Goal: Task Accomplishment & Management: Complete application form

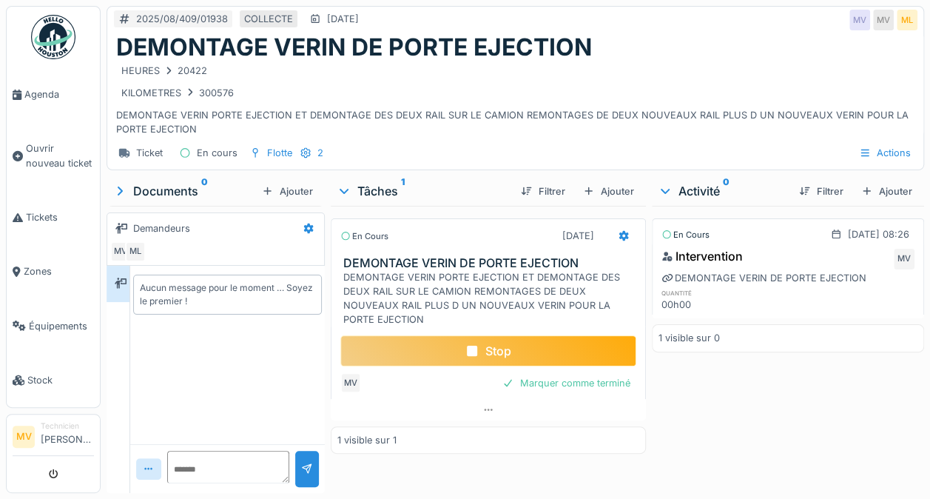
click at [515, 353] on div "Stop" at bounding box center [489, 350] width 296 height 31
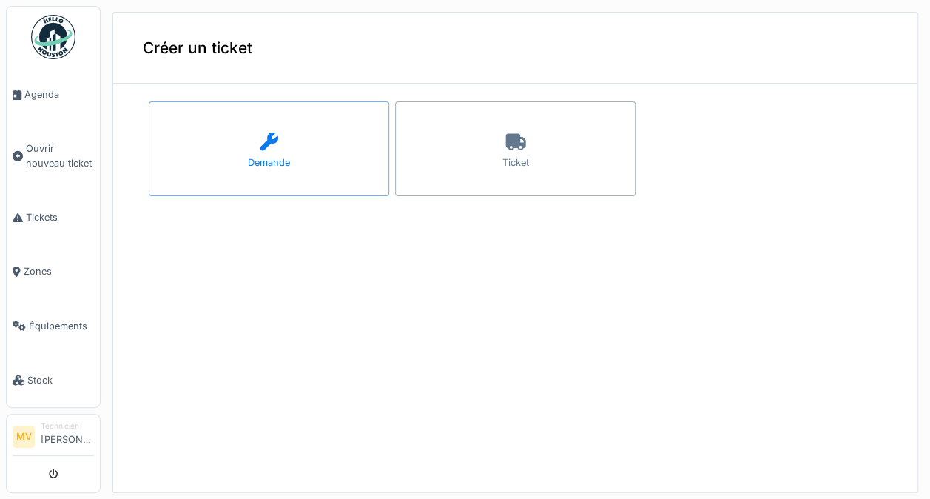
scroll to position [5, 0]
click at [232, 130] on div "Demande" at bounding box center [269, 148] width 241 height 95
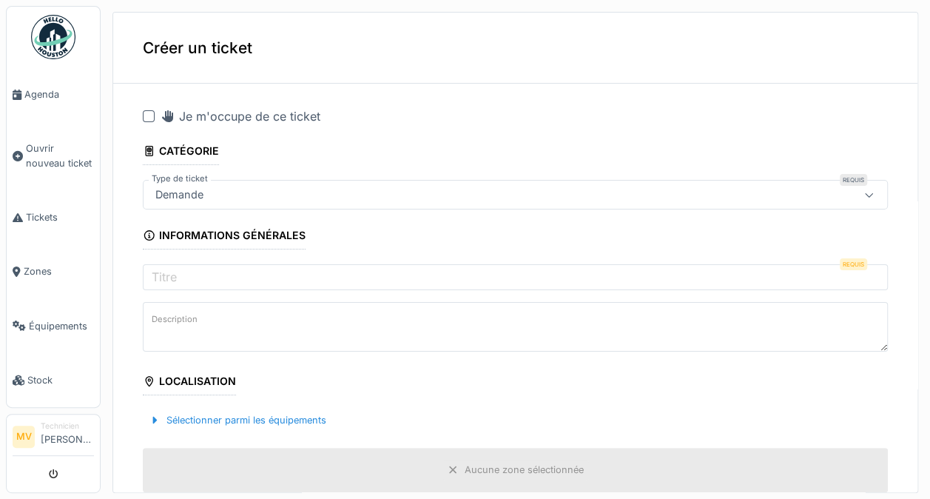
click at [163, 110] on icon at bounding box center [168, 116] width 15 height 12
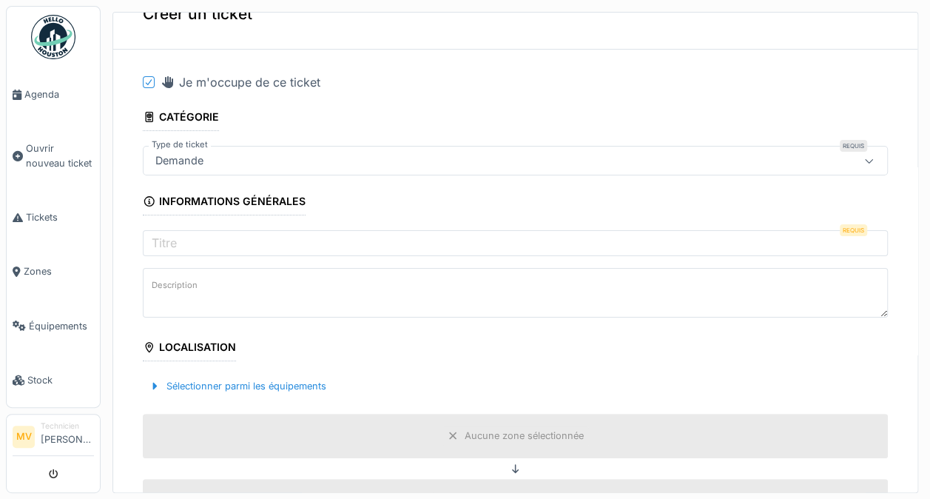
scroll to position [55, 0]
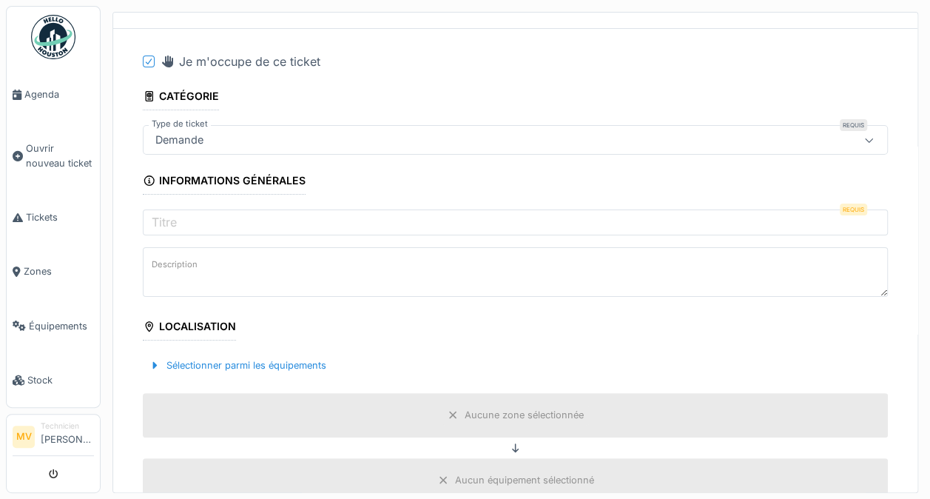
click at [170, 213] on label "Titre" at bounding box center [164, 222] width 31 height 18
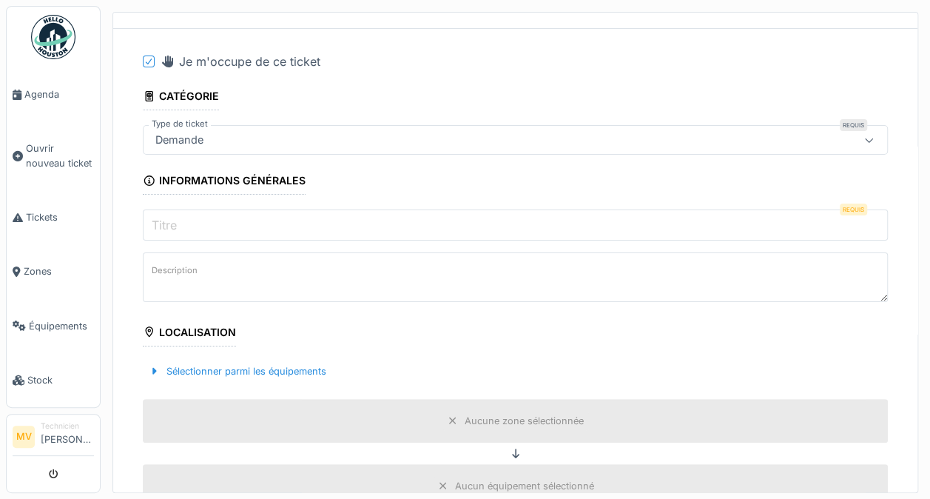
click at [170, 211] on input "Titre" at bounding box center [515, 224] width 745 height 31
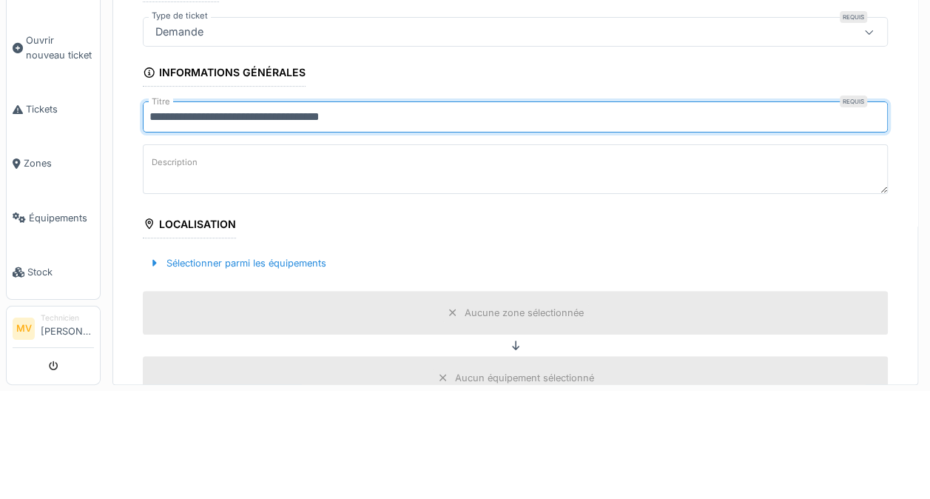
scroll to position [145, 0]
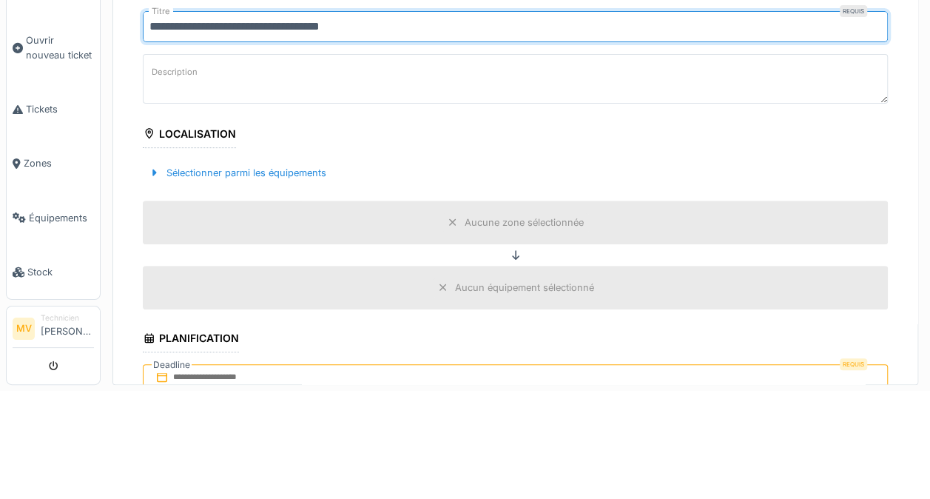
type input "**********"
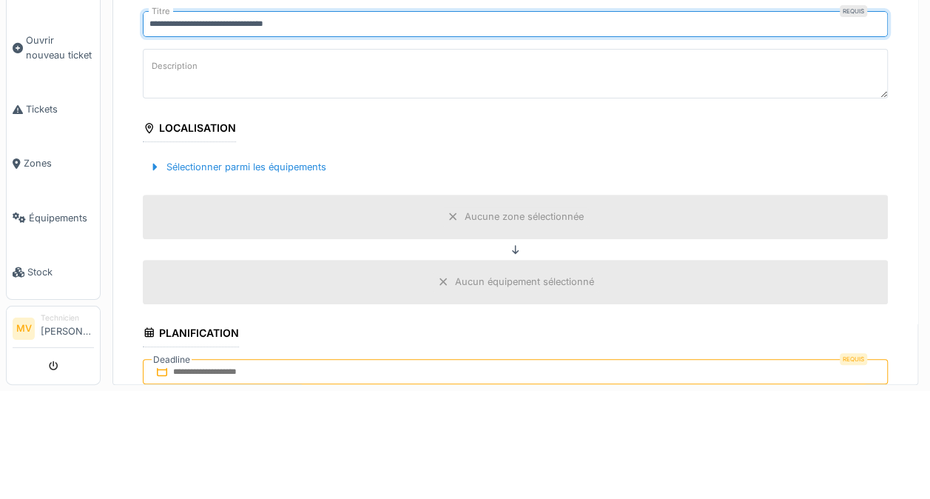
click at [168, 181] on label "Description" at bounding box center [175, 174] width 52 height 19
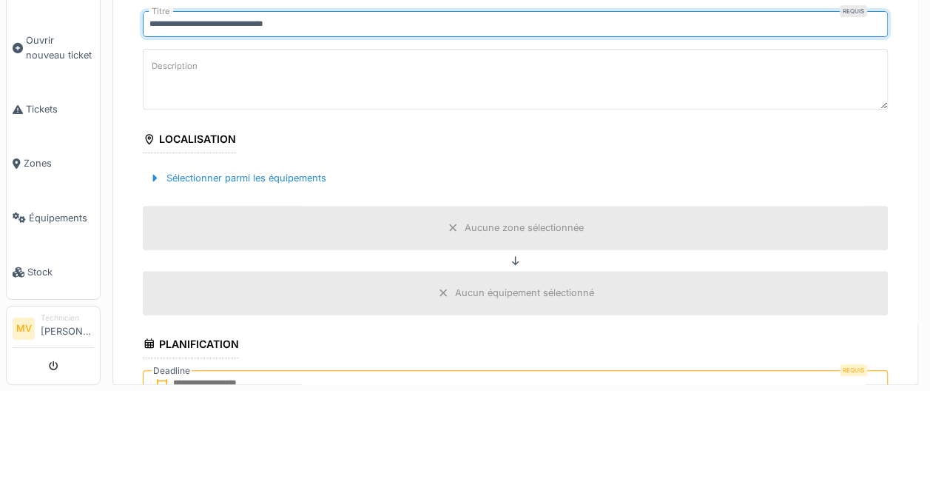
click at [168, 181] on textarea "Description" at bounding box center [515, 187] width 745 height 61
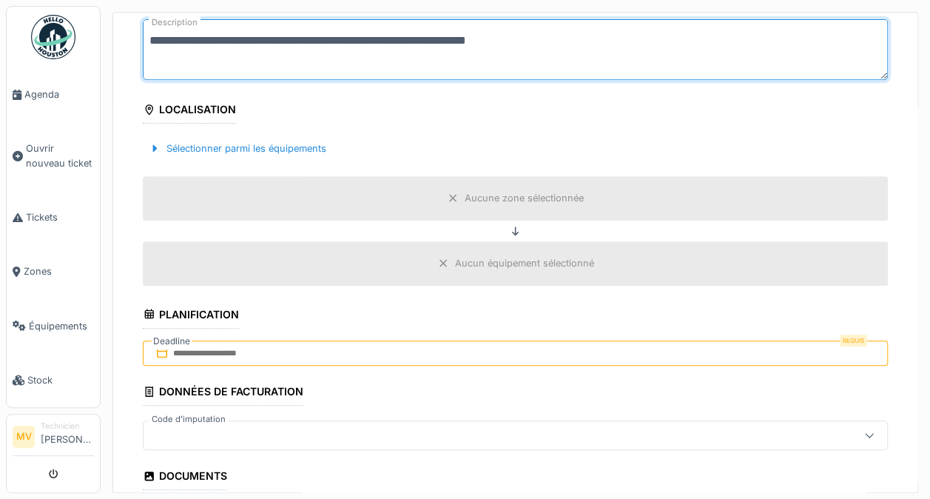
scroll to position [286, 0]
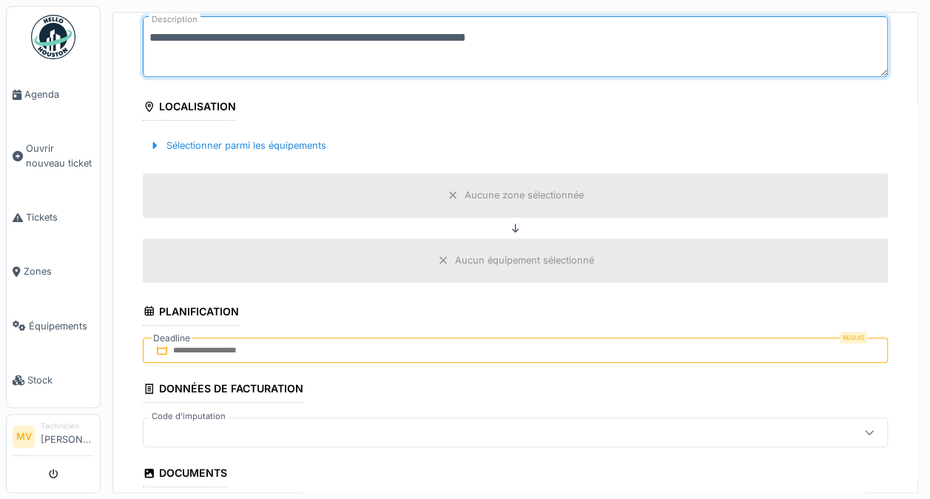
type textarea "**********"
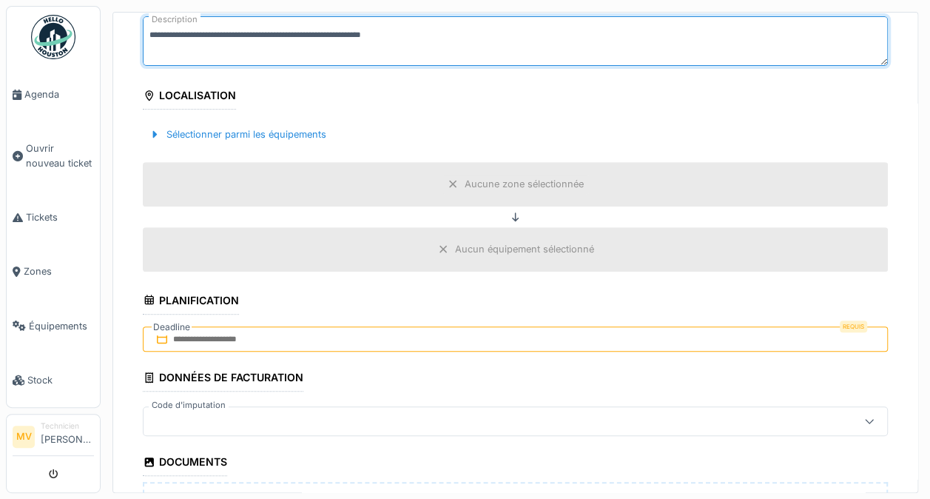
click at [166, 130] on div "Sélectionner parmi les équipements" at bounding box center [238, 134] width 190 height 20
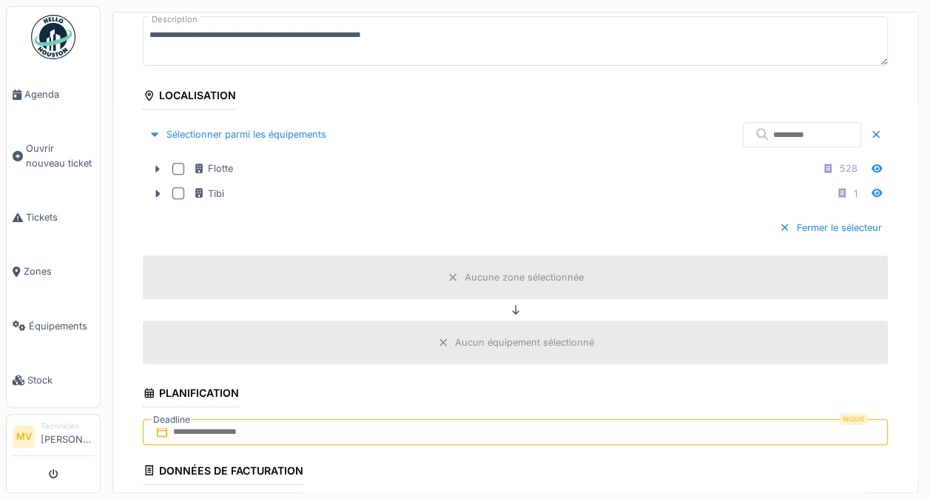
click at [177, 187] on div at bounding box center [178, 193] width 12 height 12
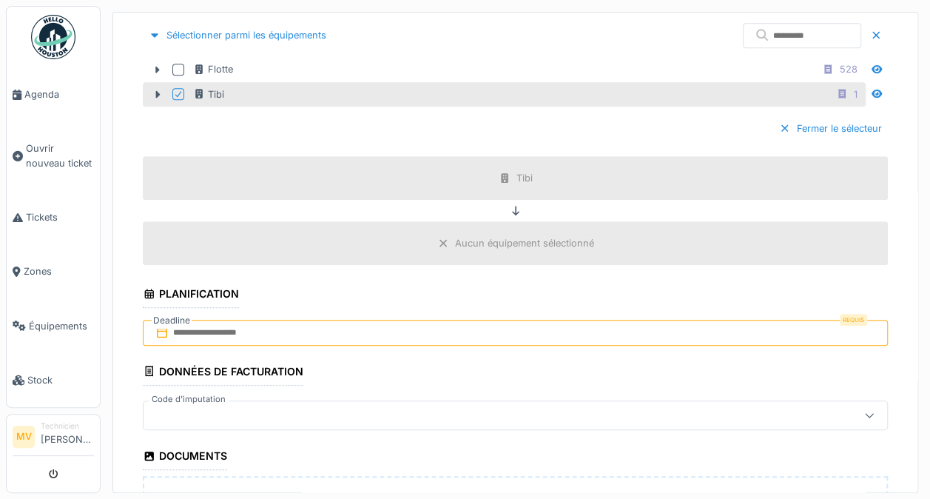
scroll to position [394, 0]
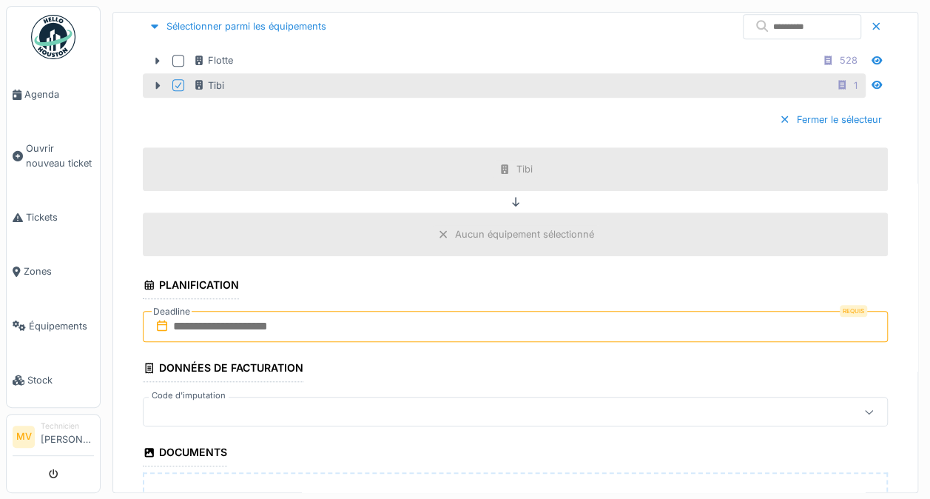
click at [184, 315] on input "text" at bounding box center [515, 326] width 745 height 31
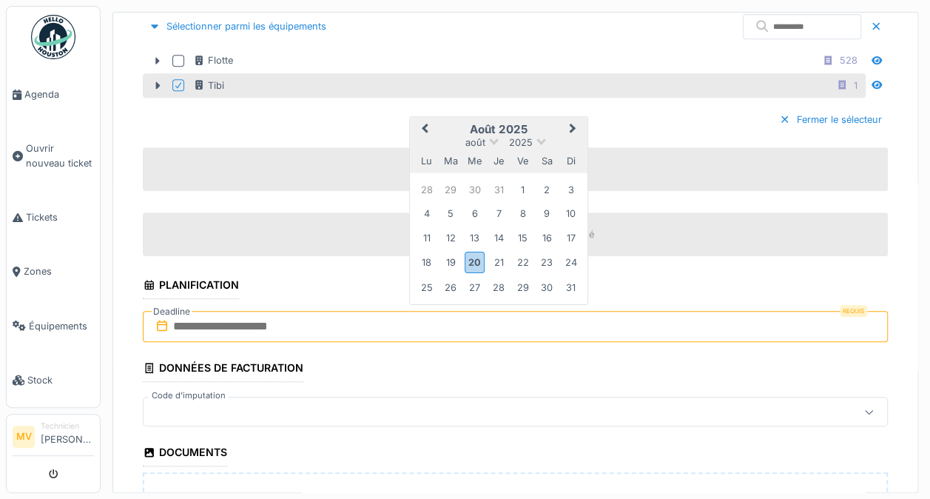
scroll to position [5, 0]
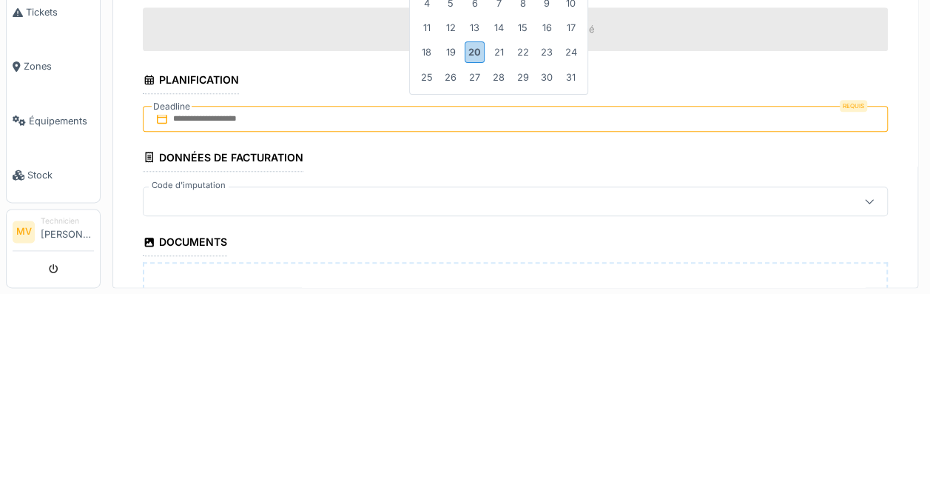
click at [472, 250] on div "20" at bounding box center [475, 256] width 20 height 21
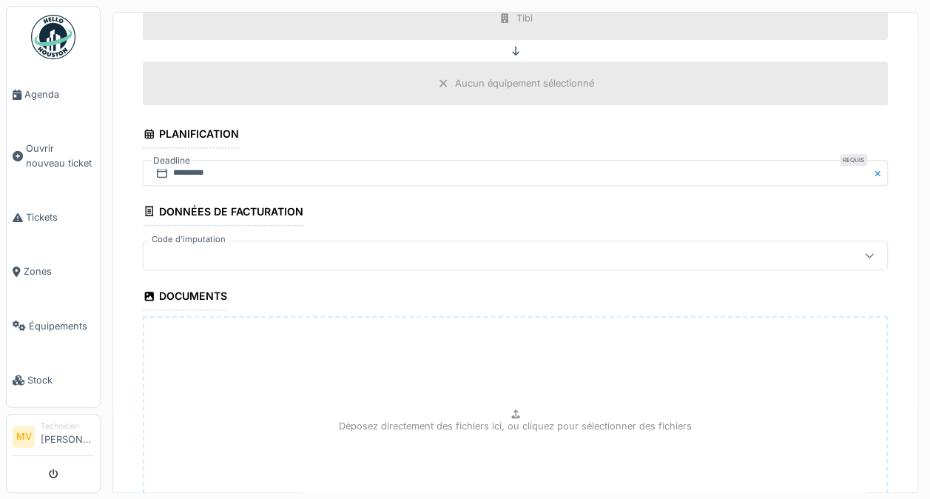
scroll to position [547, 0]
click at [852, 240] on div at bounding box center [870, 253] width 36 height 28
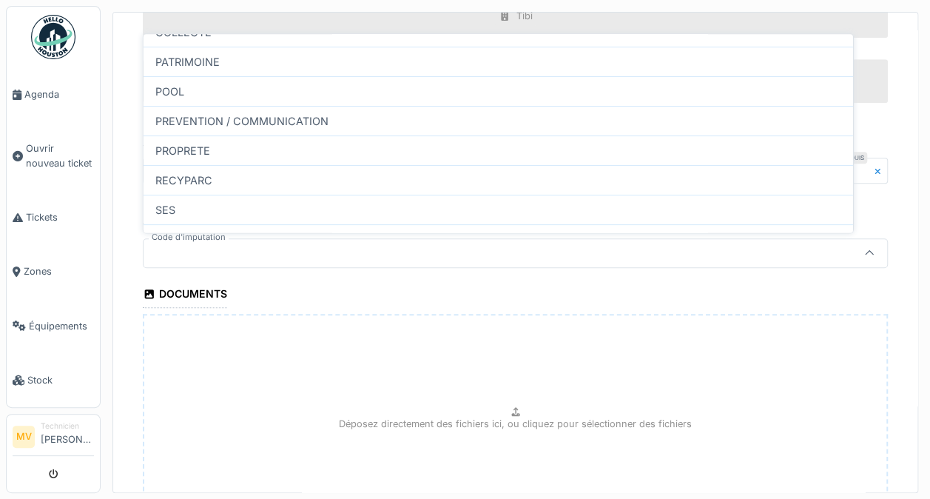
scroll to position [130, 0]
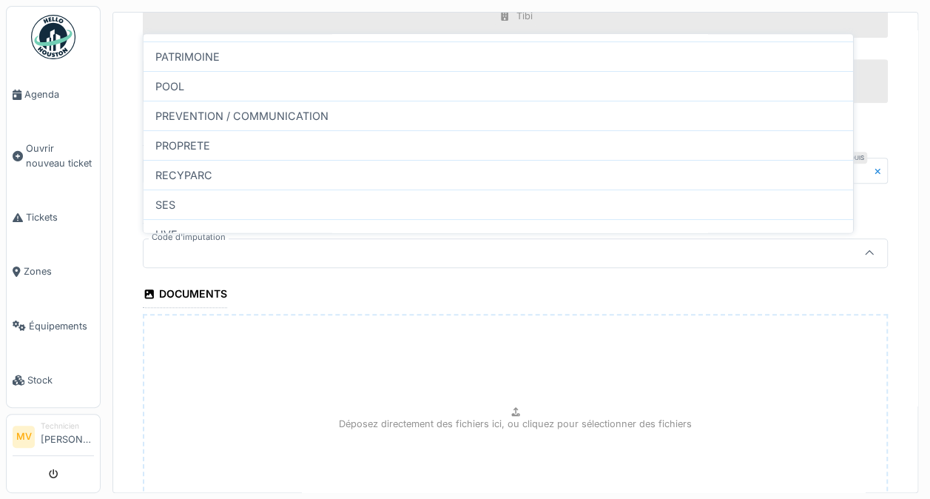
click at [178, 172] on div "RECYPARC" at bounding box center [499, 175] width 710 height 30
type input "****"
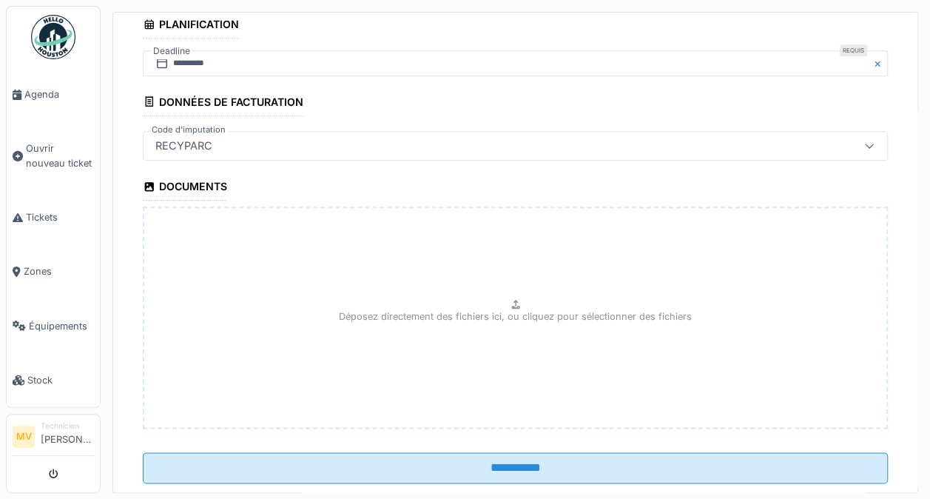
scroll to position [685, 0]
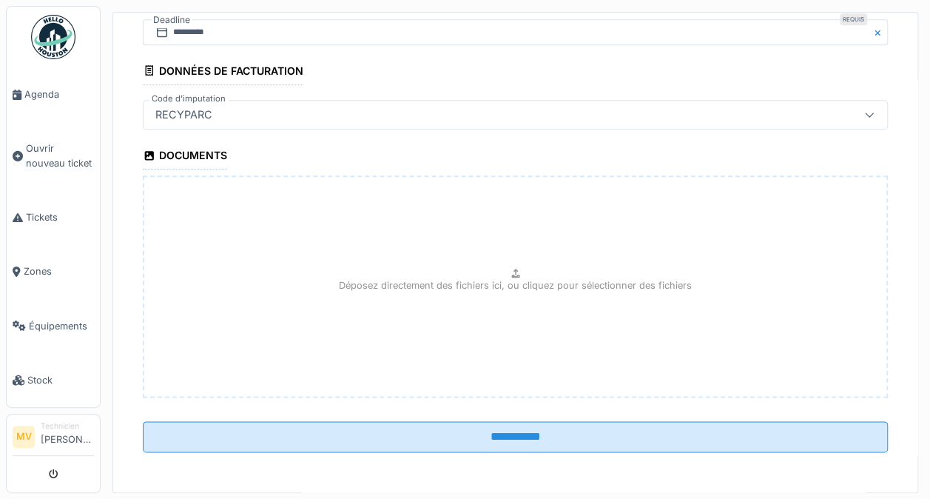
click at [571, 438] on input "**********" at bounding box center [515, 436] width 745 height 31
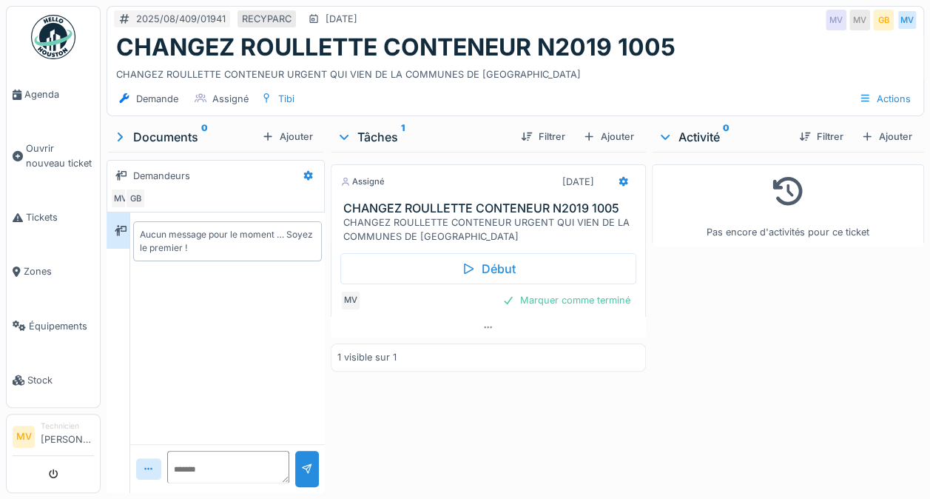
click at [546, 298] on div "Marquer comme terminé" at bounding box center [567, 300] width 140 height 20
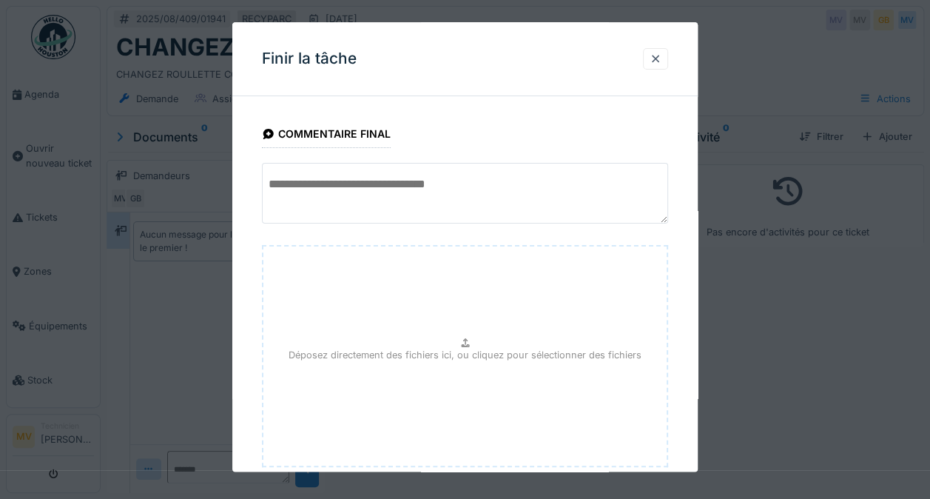
click at [449, 200] on textarea at bounding box center [465, 193] width 406 height 61
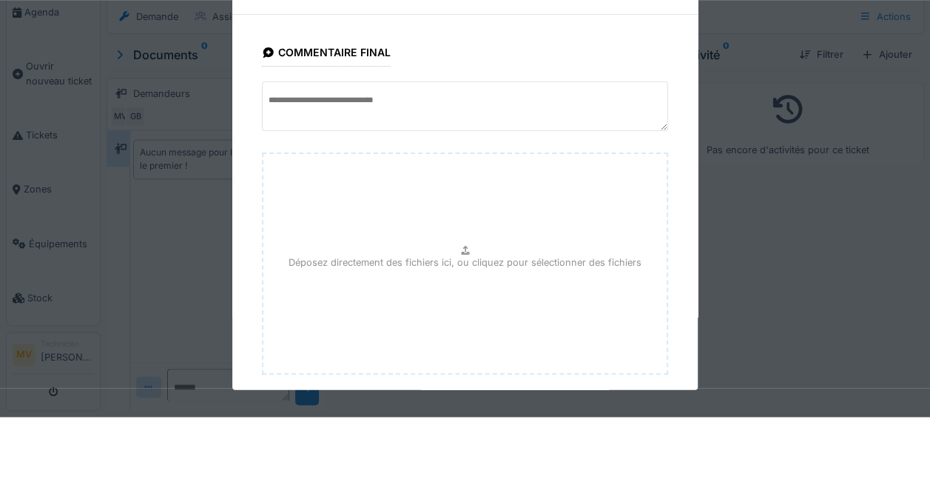
click at [863, 163] on div at bounding box center [465, 249] width 930 height 499
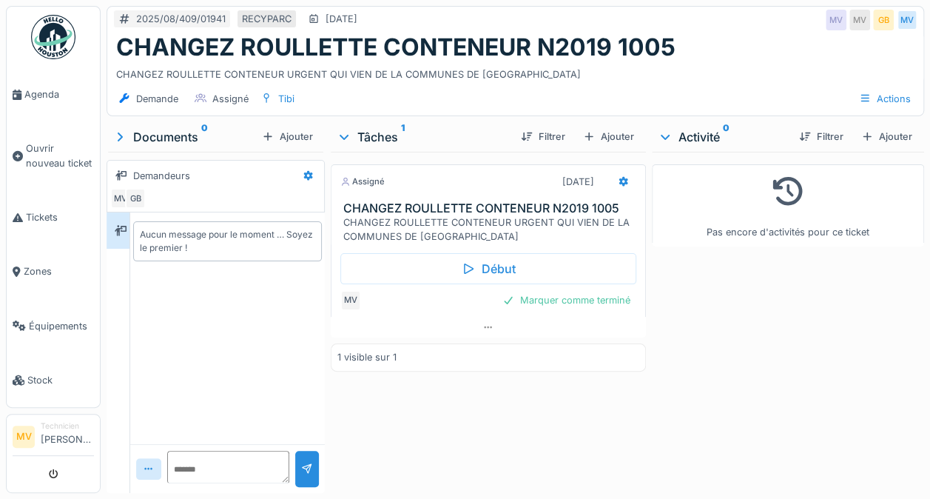
click at [538, 302] on div "Marquer comme terminé" at bounding box center [567, 300] width 140 height 20
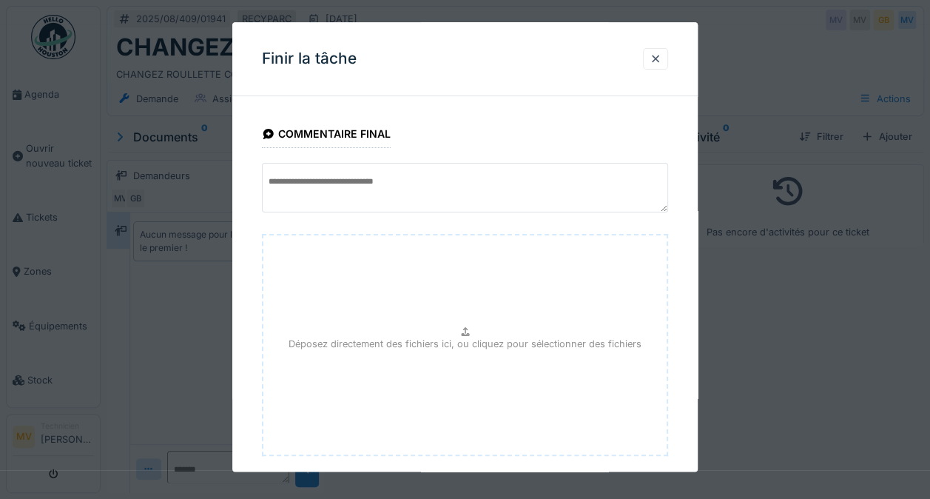
click at [680, 83] on div "Finir la tâche" at bounding box center [465, 59] width 466 height 74
click at [654, 51] on div at bounding box center [655, 58] width 25 height 21
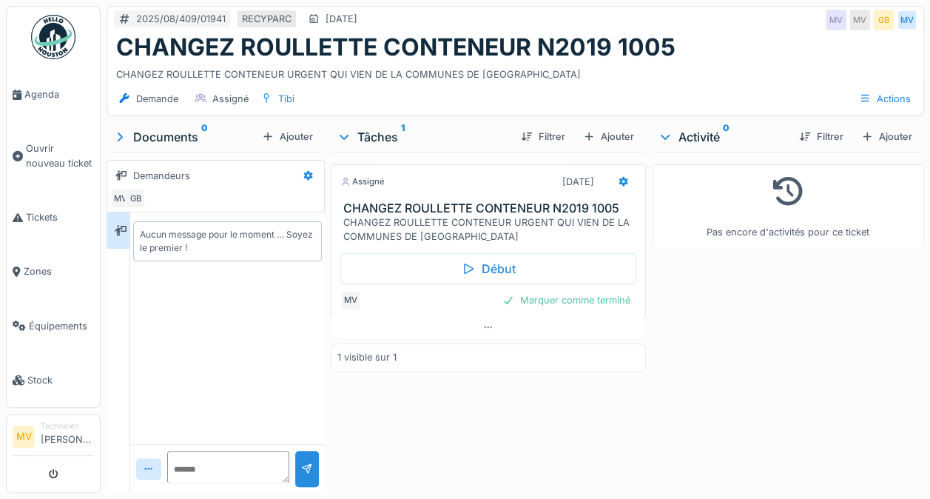
click at [618, 180] on icon at bounding box center [624, 182] width 12 height 10
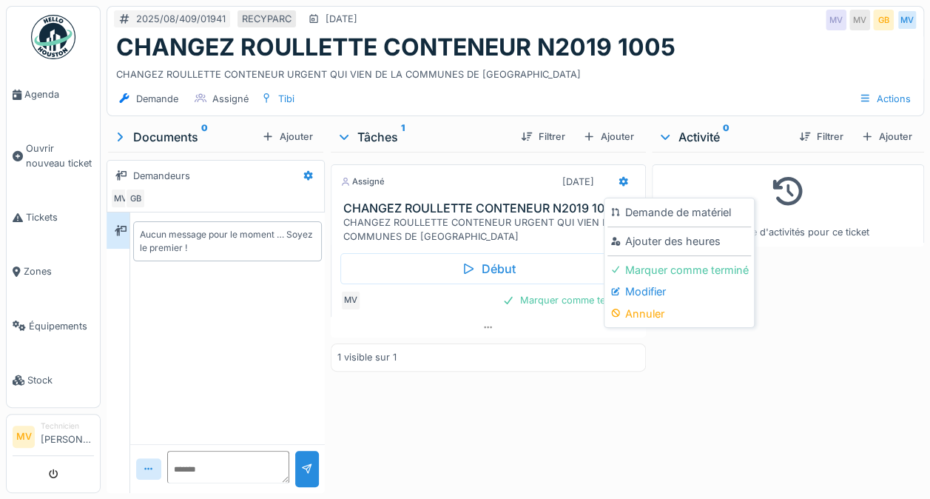
click at [644, 296] on div "Modifier" at bounding box center [680, 292] width 144 height 22
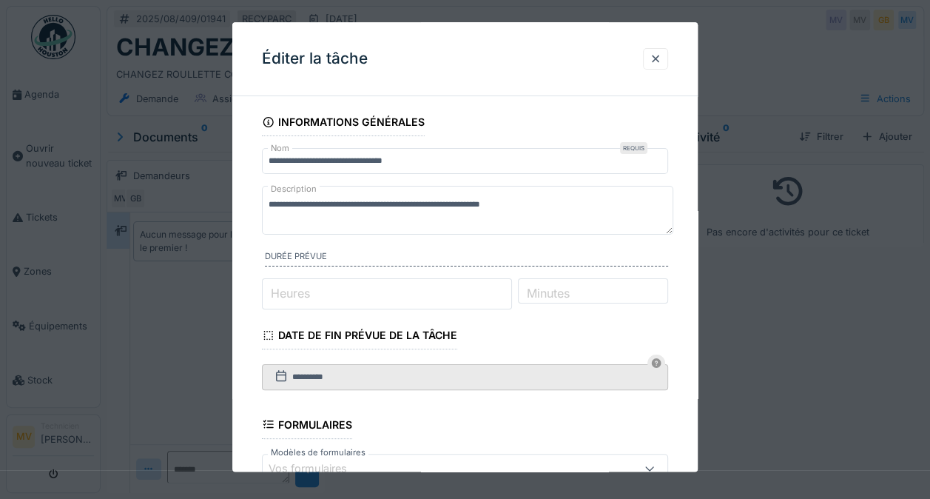
click at [319, 295] on input "*" at bounding box center [386, 293] width 249 height 31
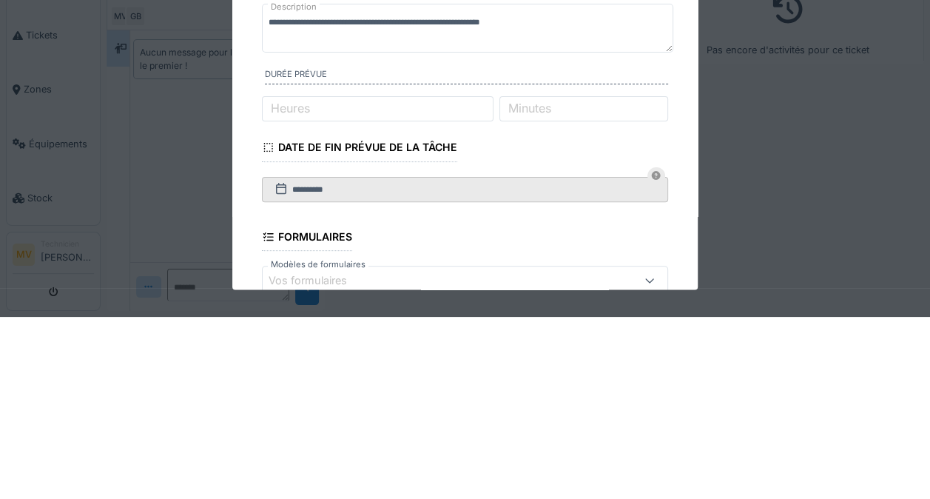
click at [554, 289] on label "Minutes" at bounding box center [530, 291] width 49 height 18
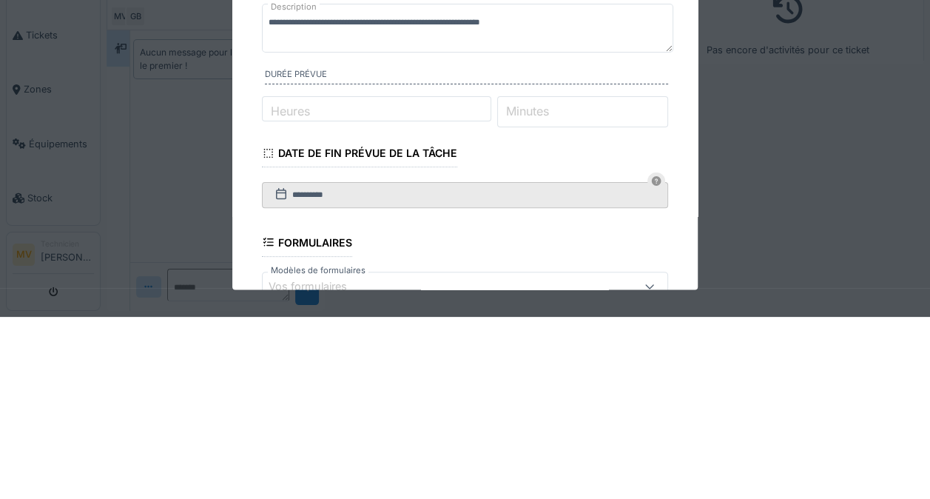
click at [571, 289] on input "*" at bounding box center [582, 293] width 171 height 31
type input "**"
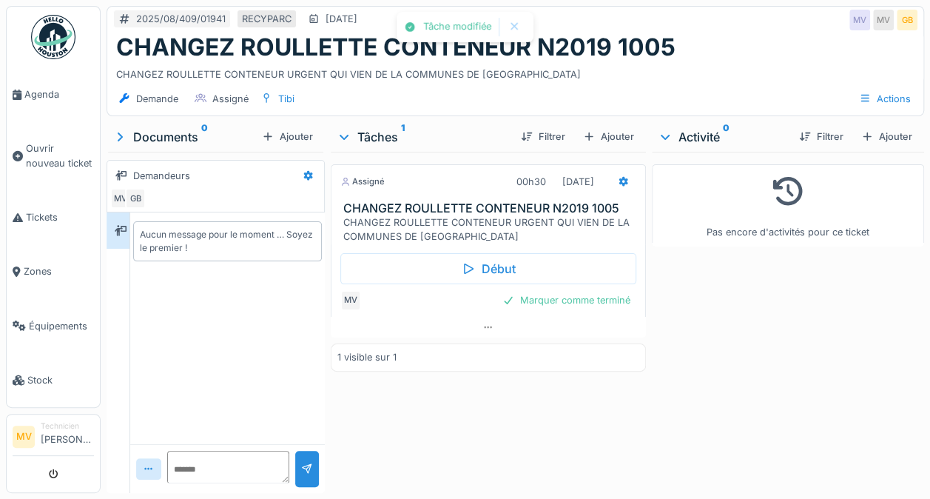
click at [493, 210] on h3 "CHANGEZ ROULLETTE CONTENEUR N2019 1005" at bounding box center [491, 208] width 296 height 14
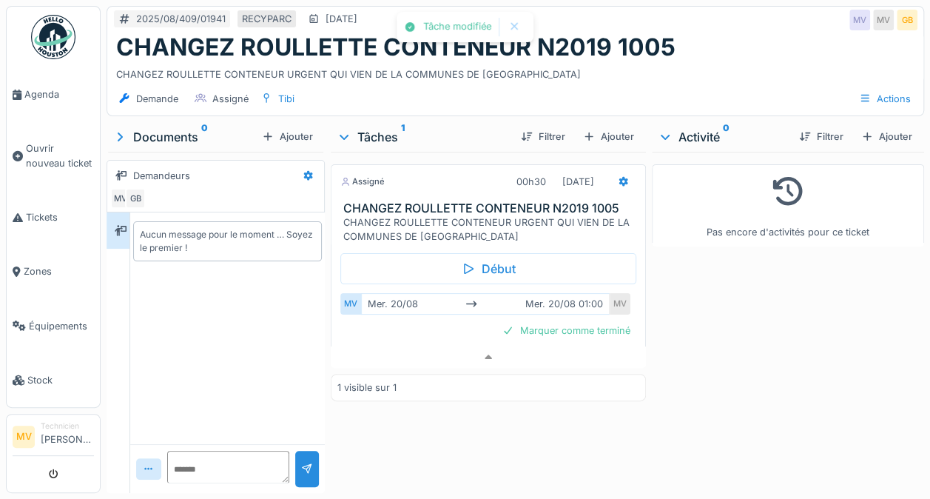
scroll to position [11, 0]
click at [583, 346] on div at bounding box center [488, 356] width 315 height 21
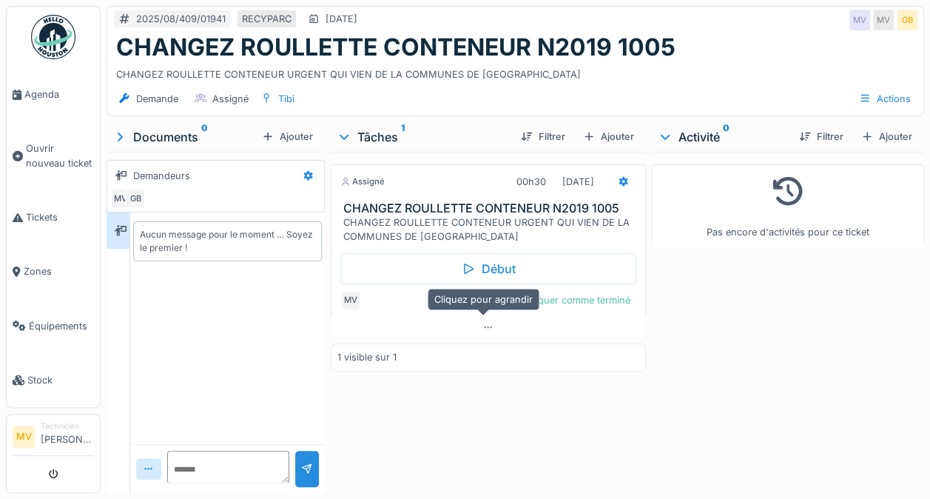
click at [583, 290] on div "Marquer comme terminé" at bounding box center [567, 300] width 140 height 20
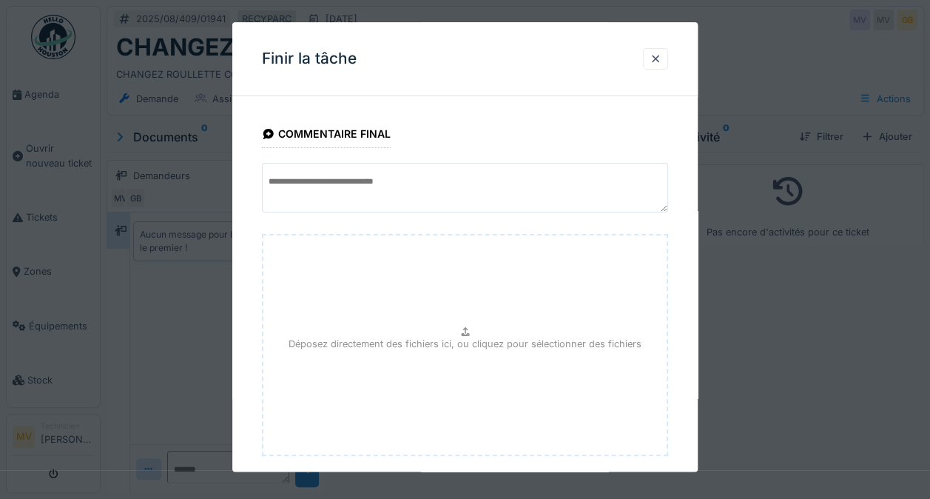
scroll to position [80, 0]
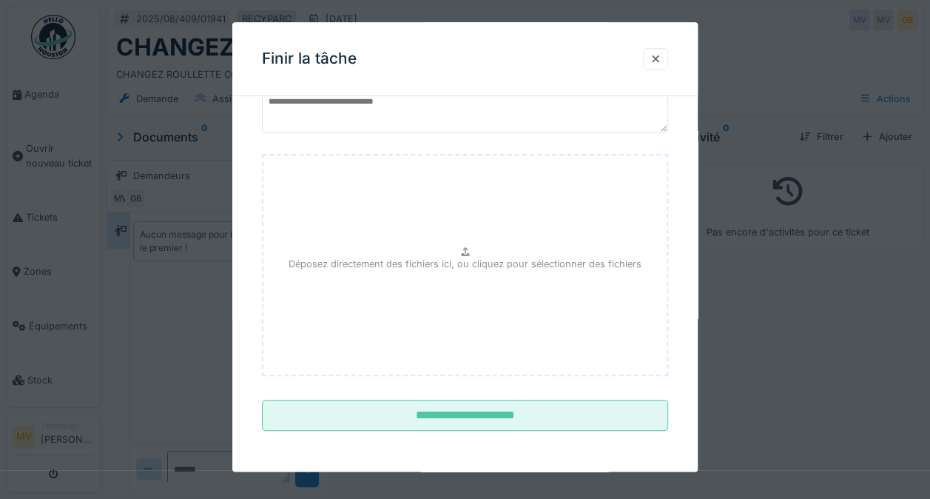
click at [474, 425] on input "**********" at bounding box center [465, 415] width 406 height 31
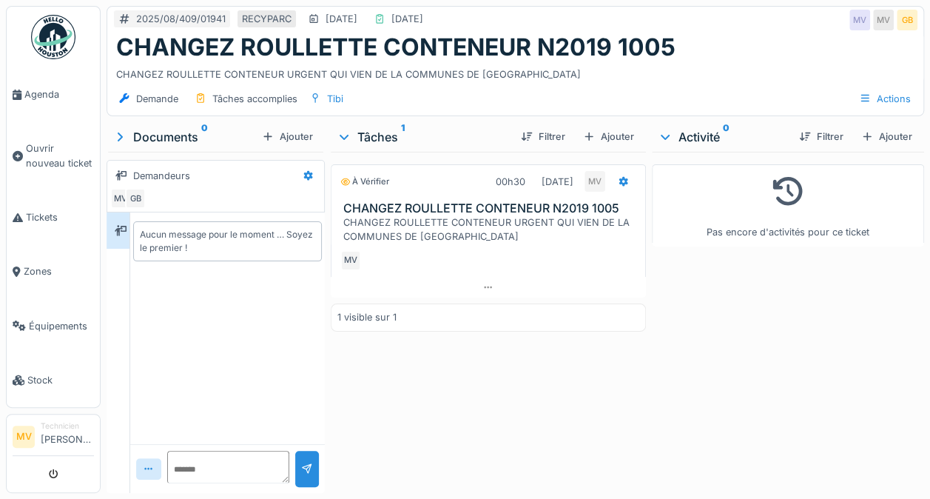
scroll to position [0, 0]
click at [618, 179] on icon at bounding box center [624, 182] width 12 height 10
click at [653, 270] on div "Rouvrir" at bounding box center [671, 270] width 126 height 22
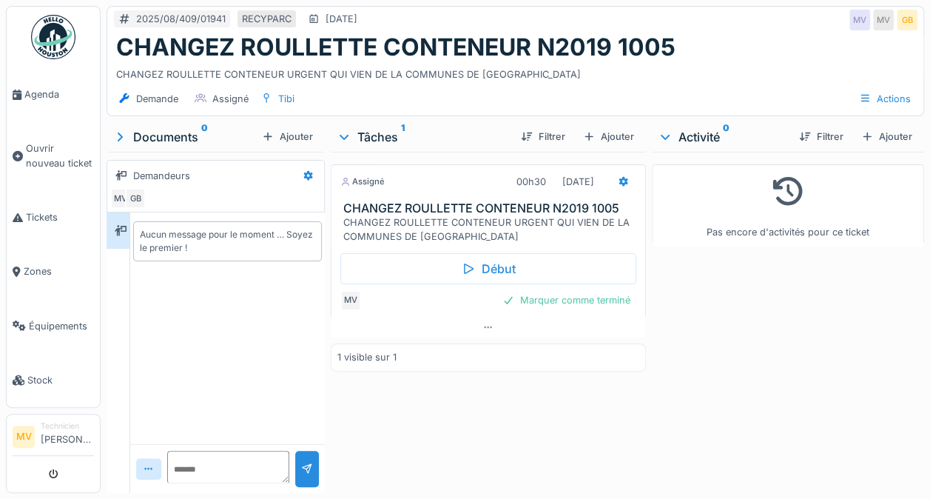
click at [863, 95] on div "Actions" at bounding box center [885, 98] width 65 height 21
click at [826, 335] on div "Pas encore d'activités pour ce ticket" at bounding box center [788, 319] width 272 height 335
click at [868, 97] on div "Actions" at bounding box center [885, 98] width 65 height 21
click at [835, 310] on div "Pas encore d'activités pour ce ticket" at bounding box center [788, 319] width 272 height 335
click at [618, 177] on icon at bounding box center [624, 182] width 12 height 10
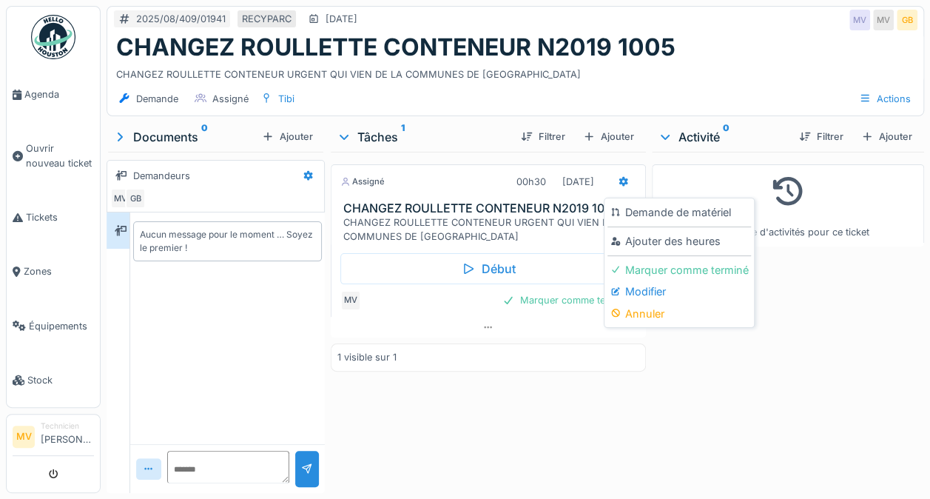
click at [647, 293] on div "Modifier" at bounding box center [680, 292] width 144 height 22
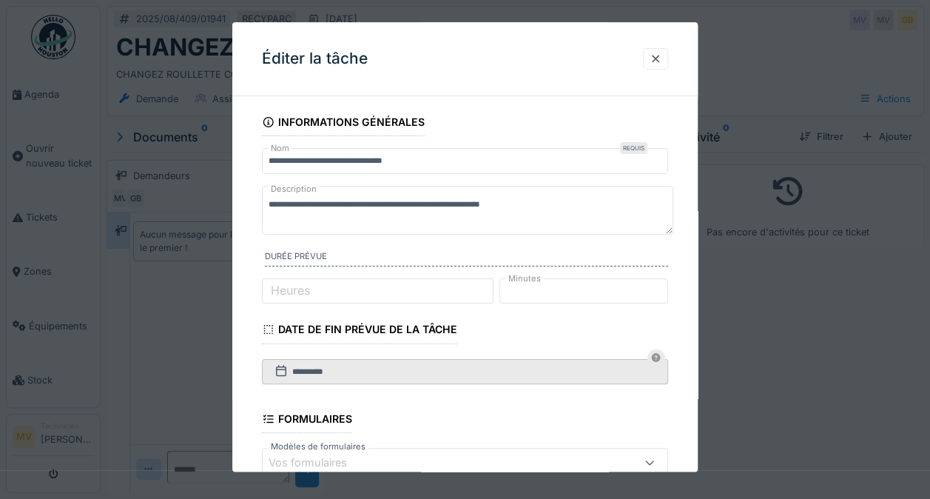
click at [649, 50] on div at bounding box center [655, 58] width 25 height 21
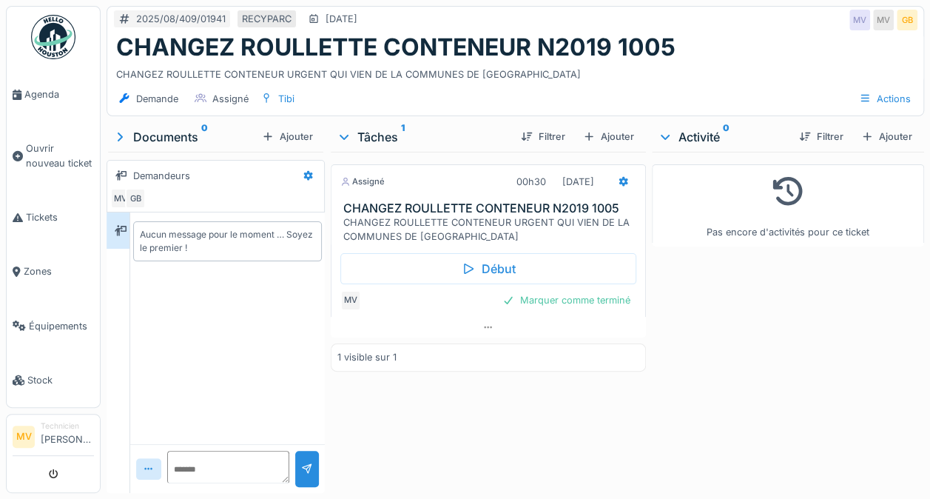
click at [45, 38] on img at bounding box center [53, 37] width 44 height 44
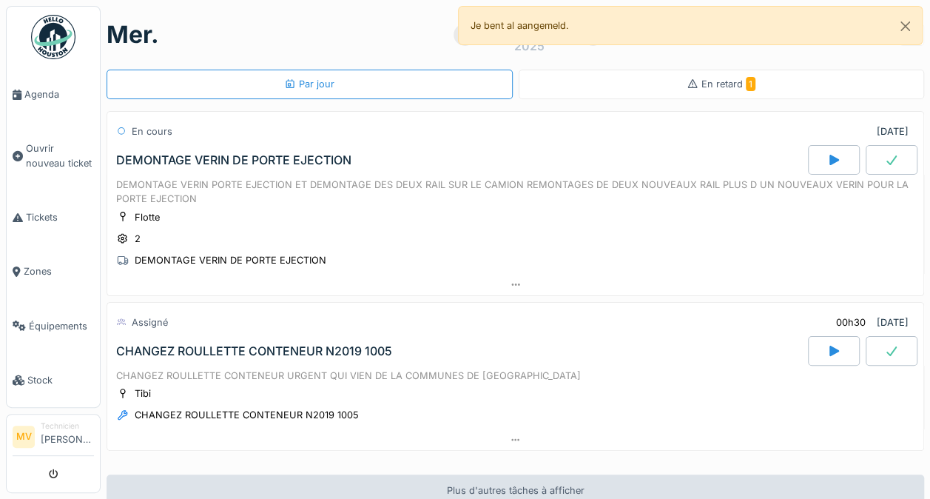
click at [703, 86] on span "En retard 1" at bounding box center [729, 83] width 54 height 11
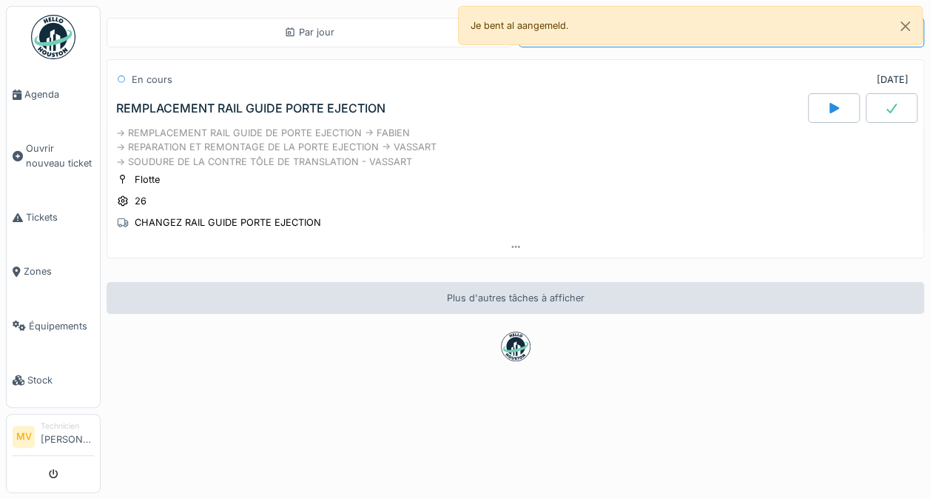
click at [808, 115] on div at bounding box center [834, 108] width 52 height 30
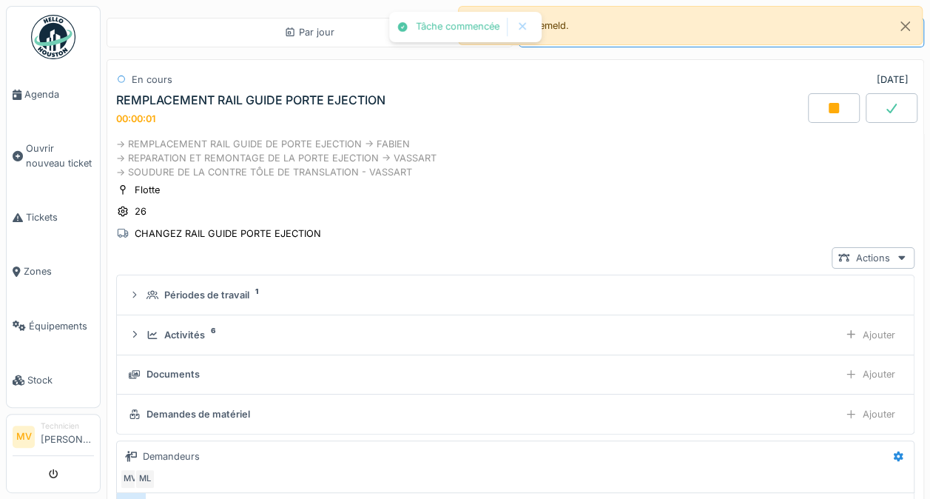
click at [247, 102] on div "REMPLACEMENT RAIL GUIDE PORTE EJECTION" at bounding box center [250, 100] width 269 height 14
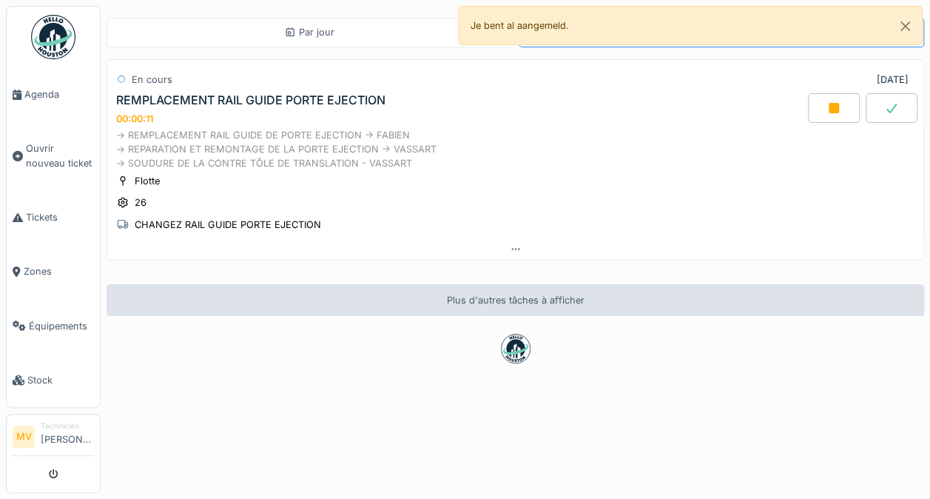
click at [820, 112] on div at bounding box center [834, 108] width 52 height 30
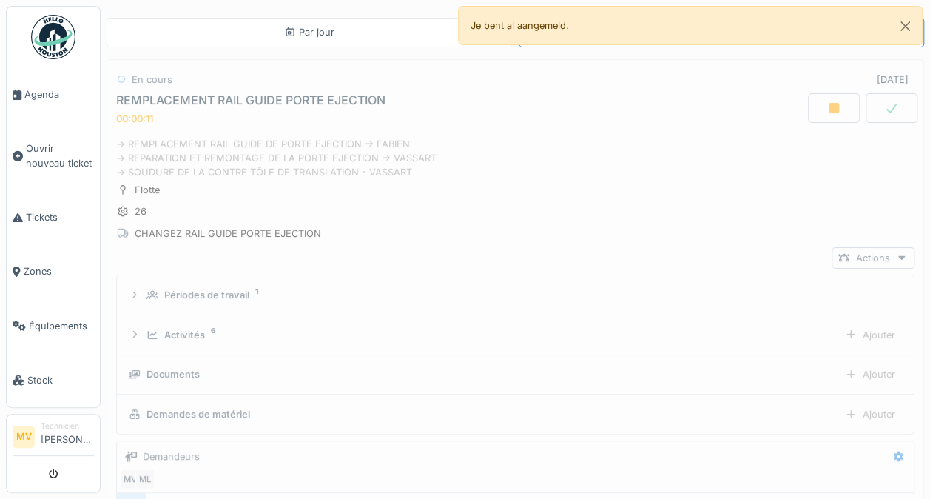
scroll to position [11, 0]
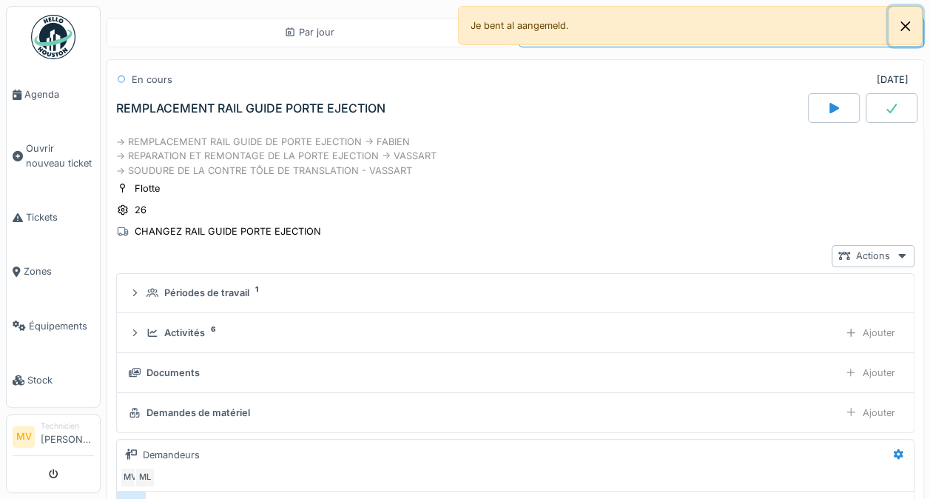
click at [909, 10] on button "Close" at bounding box center [905, 26] width 33 height 39
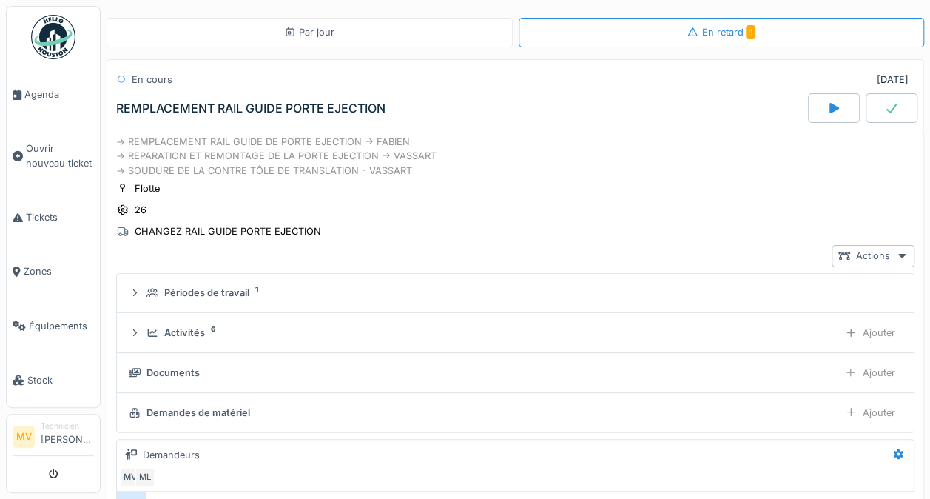
click at [760, 21] on div "En retard 1" at bounding box center [722, 33] width 406 height 30
click at [18, 87] on li "Agenda" at bounding box center [53, 94] width 81 height 14
click at [28, 155] on span "Ouvrir nouveau ticket" at bounding box center [60, 155] width 68 height 28
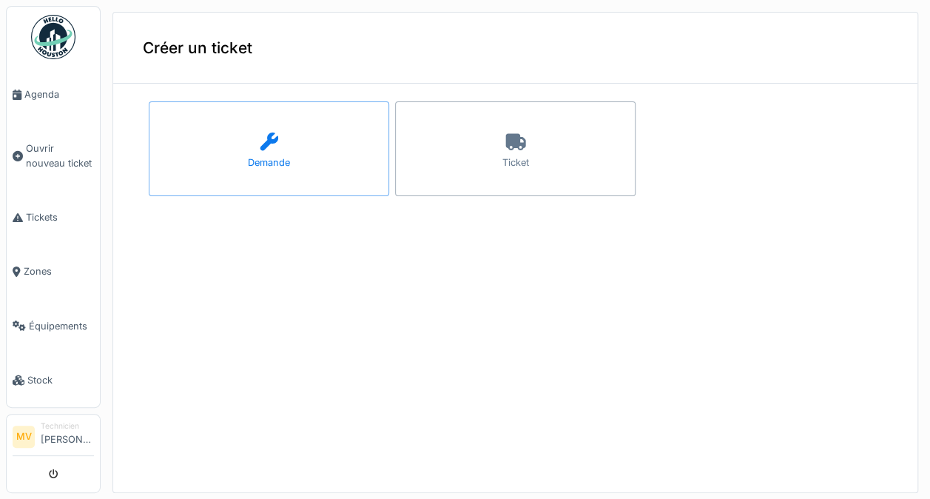
click at [30, 210] on span "Tickets" at bounding box center [60, 217] width 68 height 14
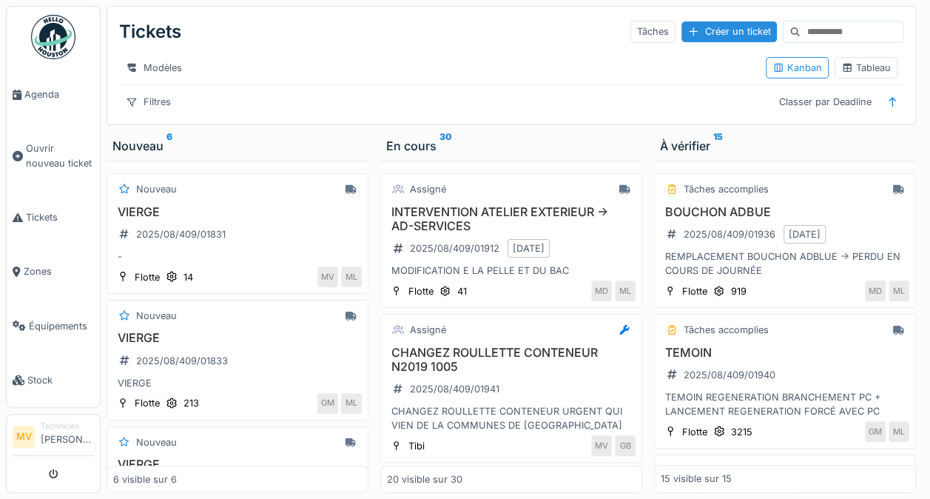
click at [145, 110] on div "Filtres" at bounding box center [148, 101] width 58 height 21
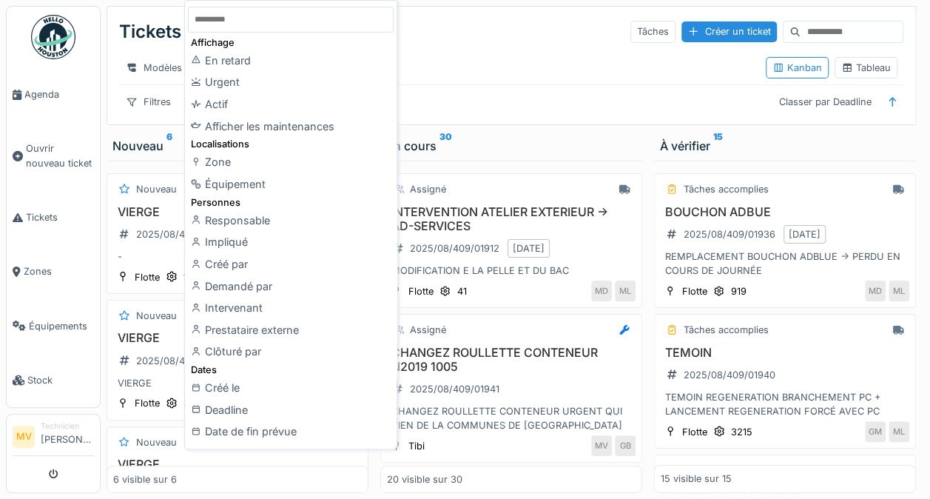
click at [253, 184] on div "Équipement" at bounding box center [291, 184] width 206 height 22
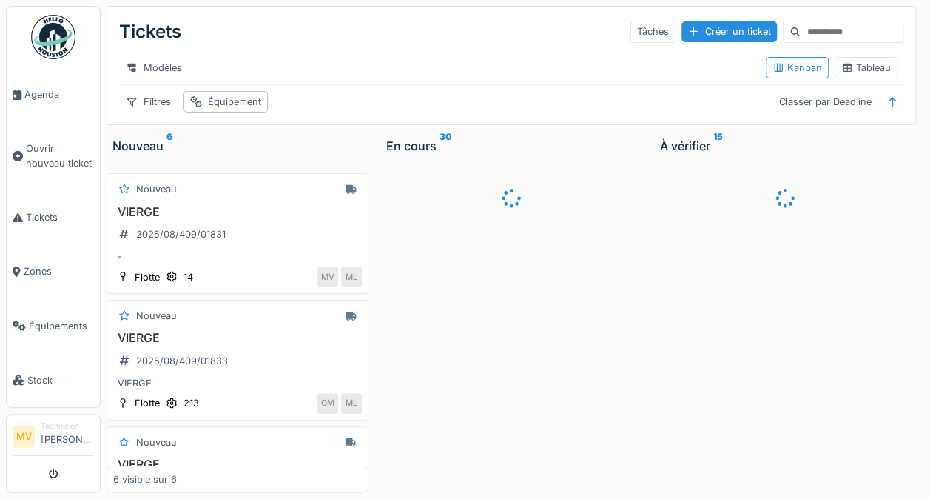
click at [223, 113] on div "Équipement" at bounding box center [226, 101] width 84 height 21
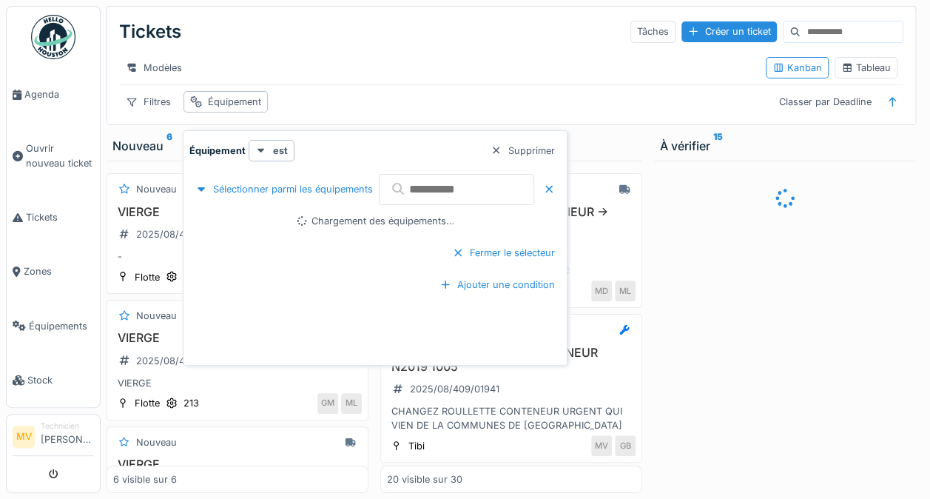
click at [470, 190] on input "text" at bounding box center [456, 189] width 155 height 31
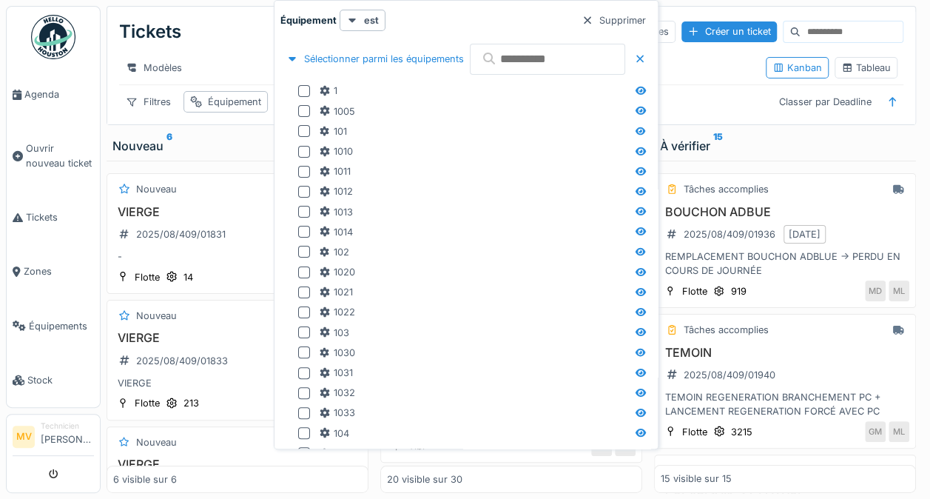
type input "*"
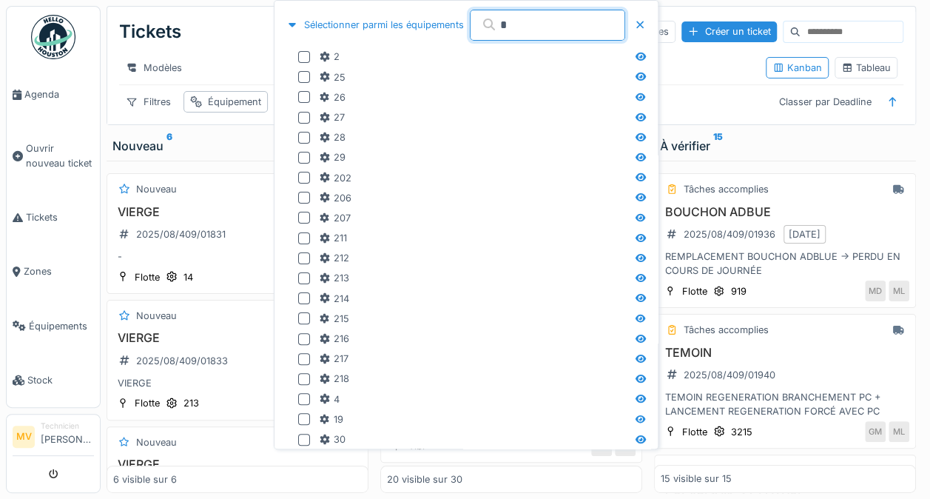
scroll to position [40, 0]
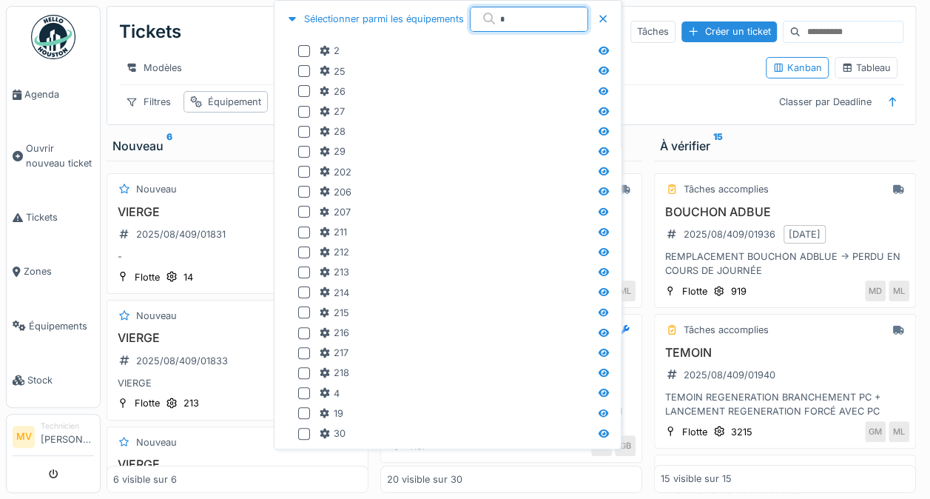
click at [300, 47] on div at bounding box center [304, 51] width 12 height 12
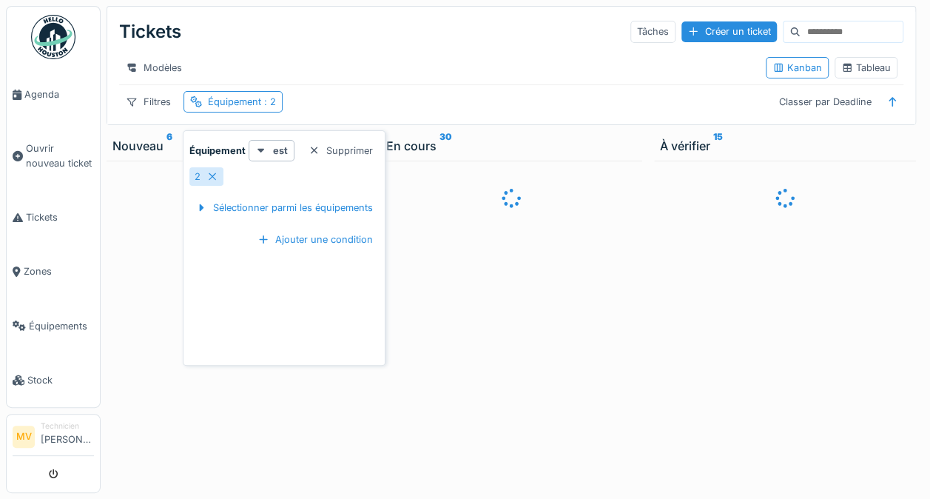
scroll to position [0, 0]
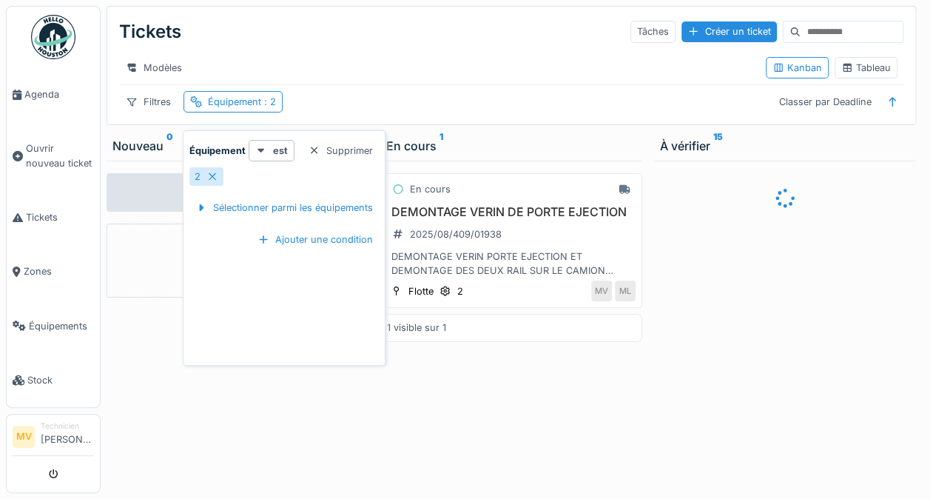
click at [481, 49] on div "Tickets Tâches Créer un ticket" at bounding box center [511, 32] width 785 height 38
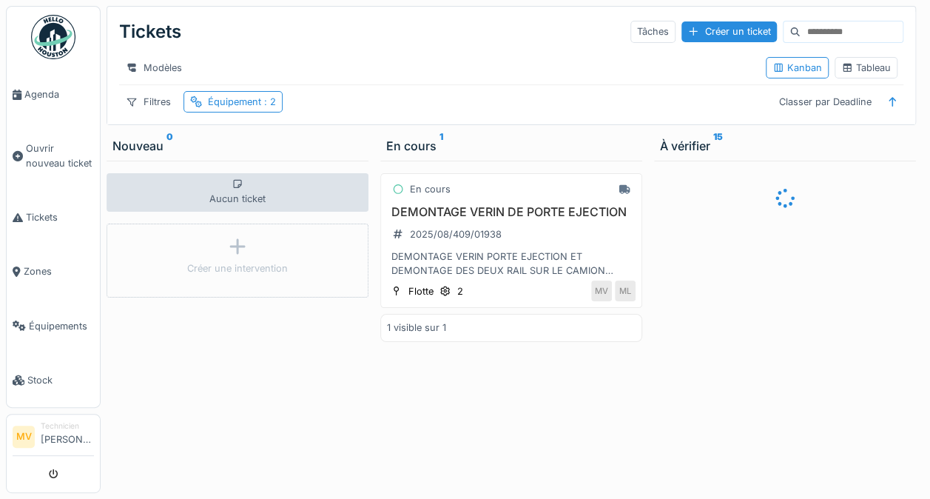
click at [446, 219] on h3 "DEMONTAGE VERIN DE PORTE EJECTION" at bounding box center [511, 212] width 249 height 14
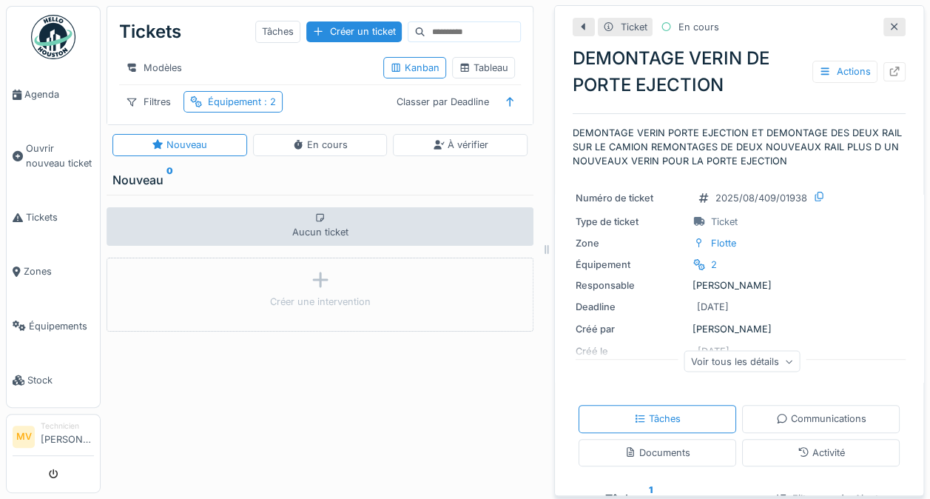
click at [884, 67] on div at bounding box center [895, 71] width 22 height 19
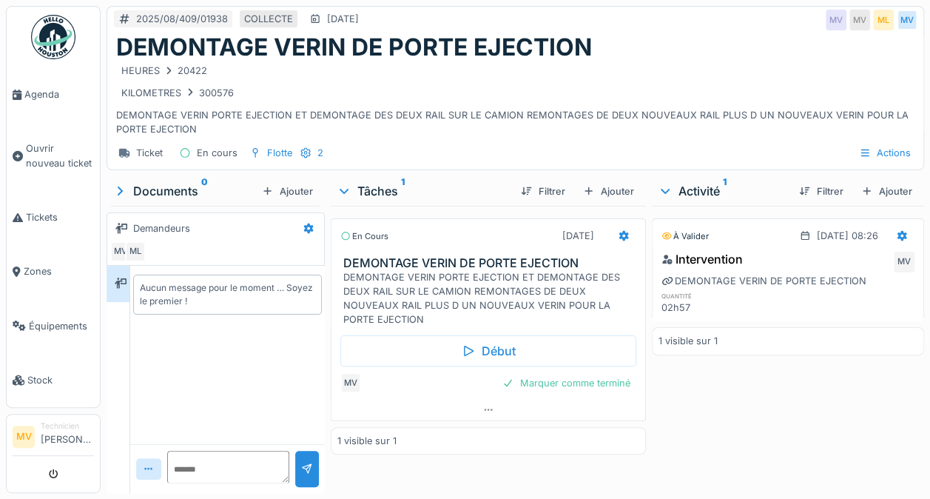
click at [461, 345] on icon at bounding box center [468, 351] width 15 height 12
